Goal: Check status: Check status

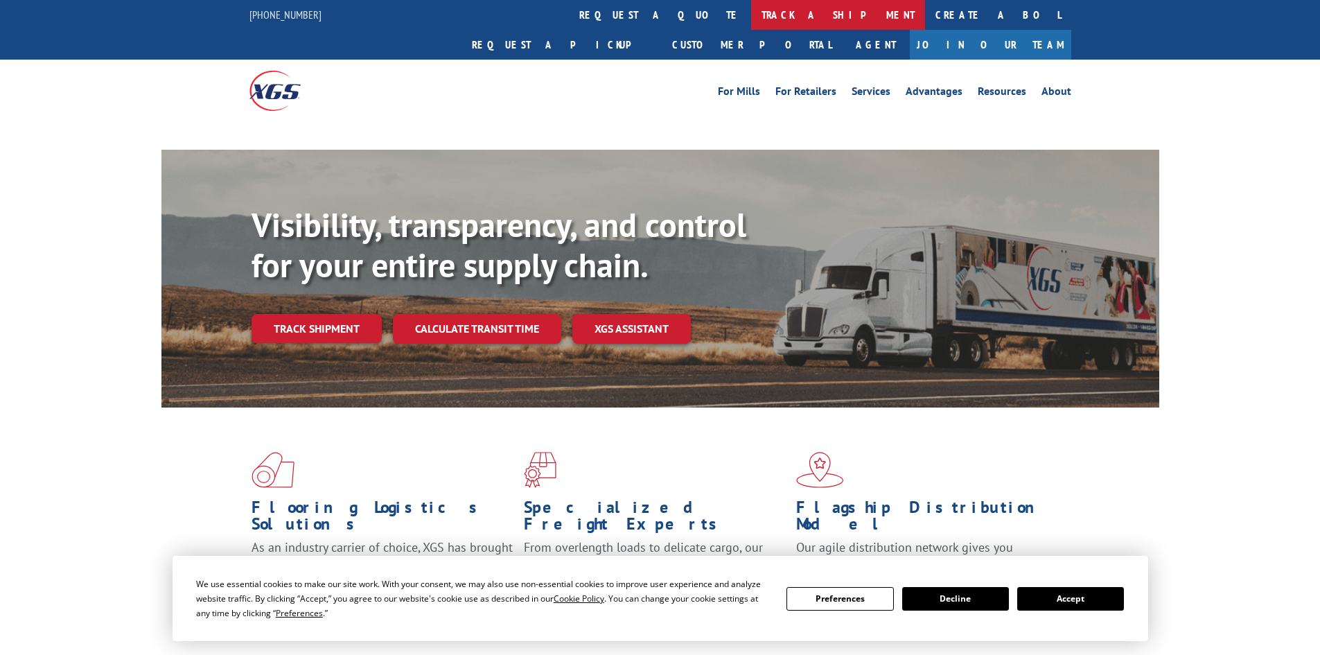
click at [751, 2] on link "track a shipment" at bounding box center [838, 15] width 174 height 30
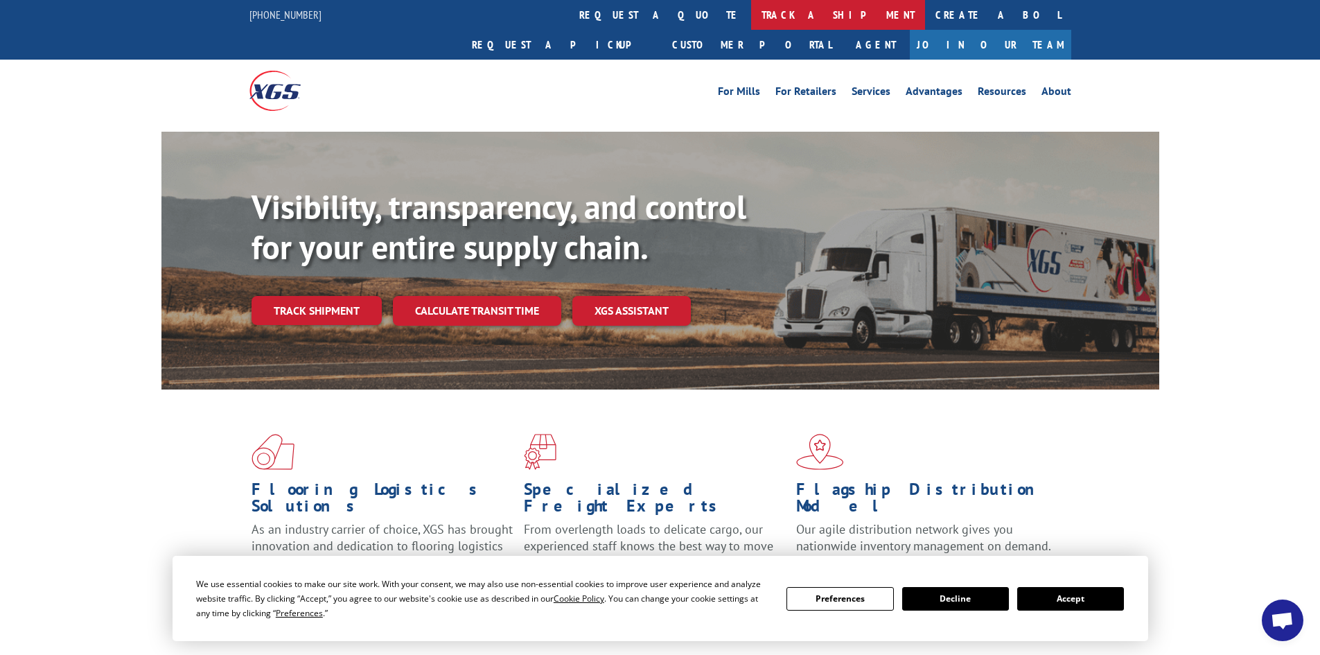
click at [751, 10] on link "track a shipment" at bounding box center [838, 15] width 174 height 30
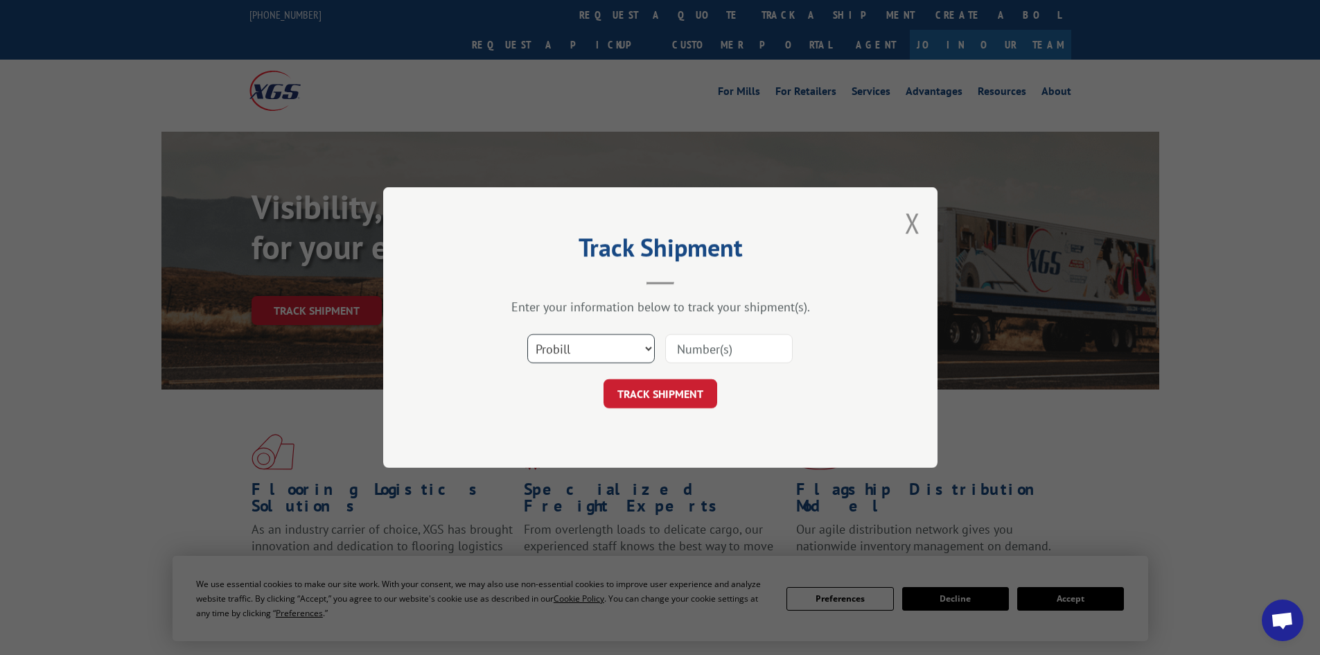
click at [616, 354] on select "Select category... Probill BOL PO" at bounding box center [590, 348] width 127 height 29
select select "bol"
click at [527, 334] on select "Select category... Probill BOL PO" at bounding box center [590, 348] width 127 height 29
click at [687, 343] on input at bounding box center [728, 348] width 127 height 29
paste input "7080773"
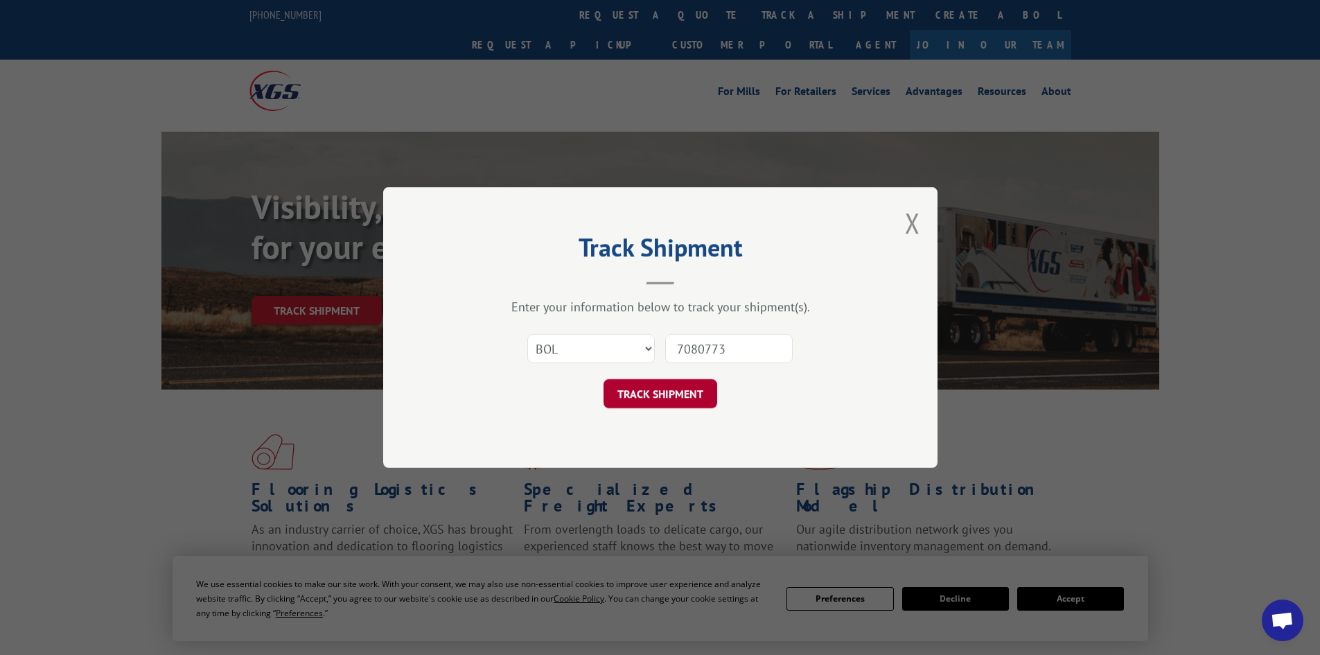
type input "7080773"
click at [655, 389] on button "TRACK SHIPMENT" at bounding box center [660, 393] width 114 height 29
